Goal: Navigation & Orientation: Find specific page/section

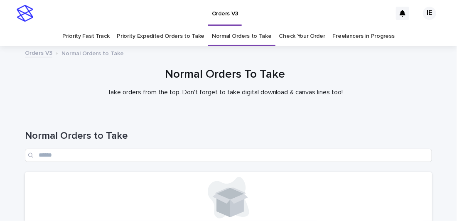
scroll to position [106, 0]
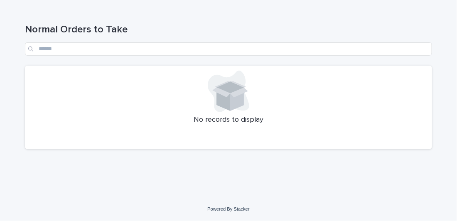
click at [343, 40] on div "Normal Orders to Take" at bounding box center [228, 40] width 407 height 32
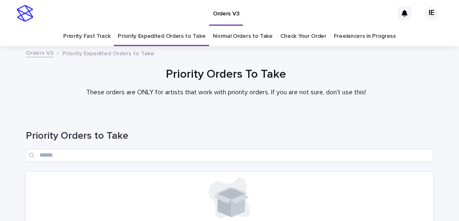
scroll to position [106, 0]
